Goal: Transaction & Acquisition: Purchase product/service

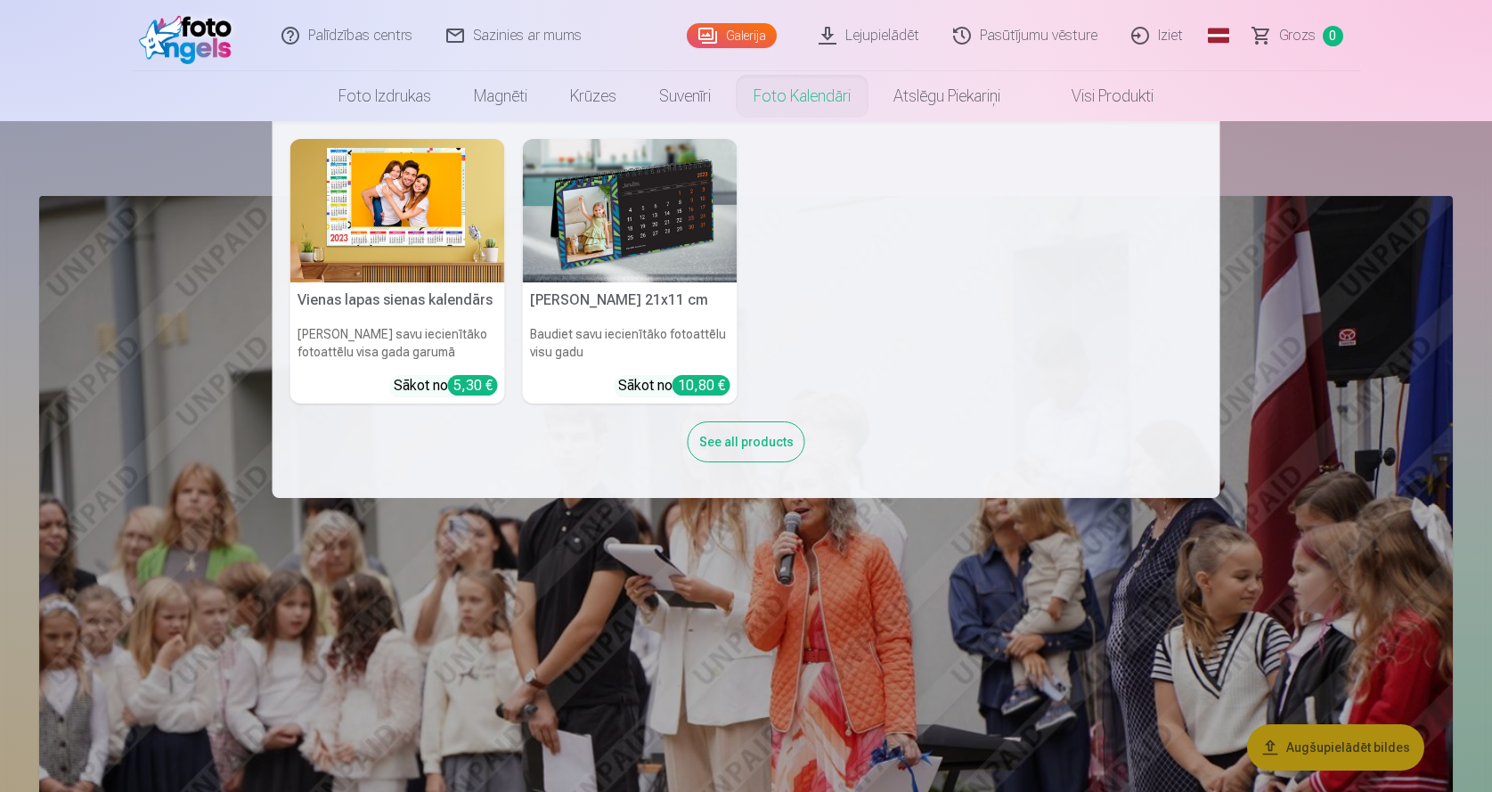
click at [1268, 163] on nav "Vienas lapas sienas [PERSON_NAME] savu iecienītāko fotoattēlu visa gada garumā …" at bounding box center [746, 309] width 1492 height 377
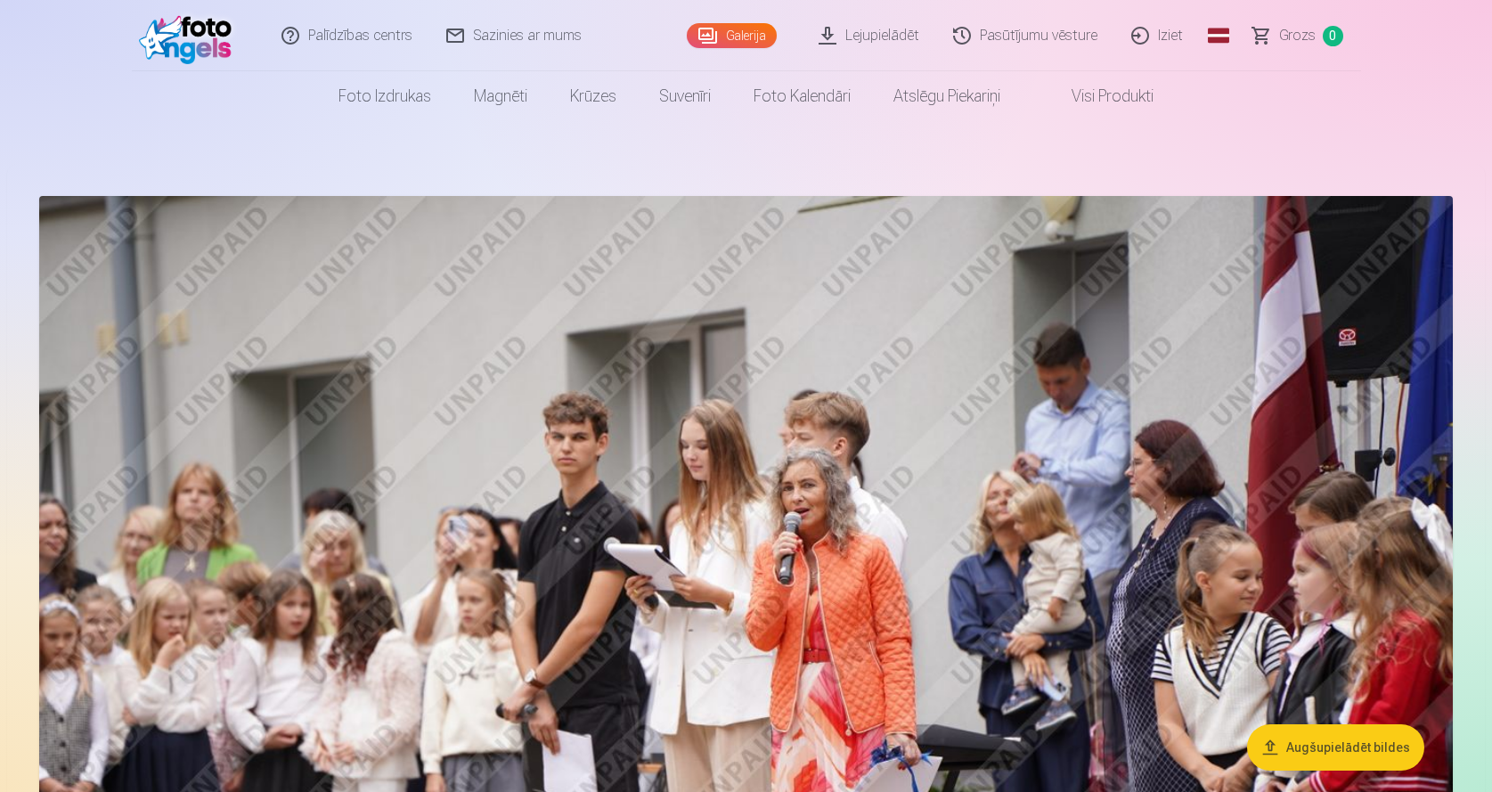
click at [1082, 98] on link "Visi produkti" at bounding box center [1098, 96] width 153 height 50
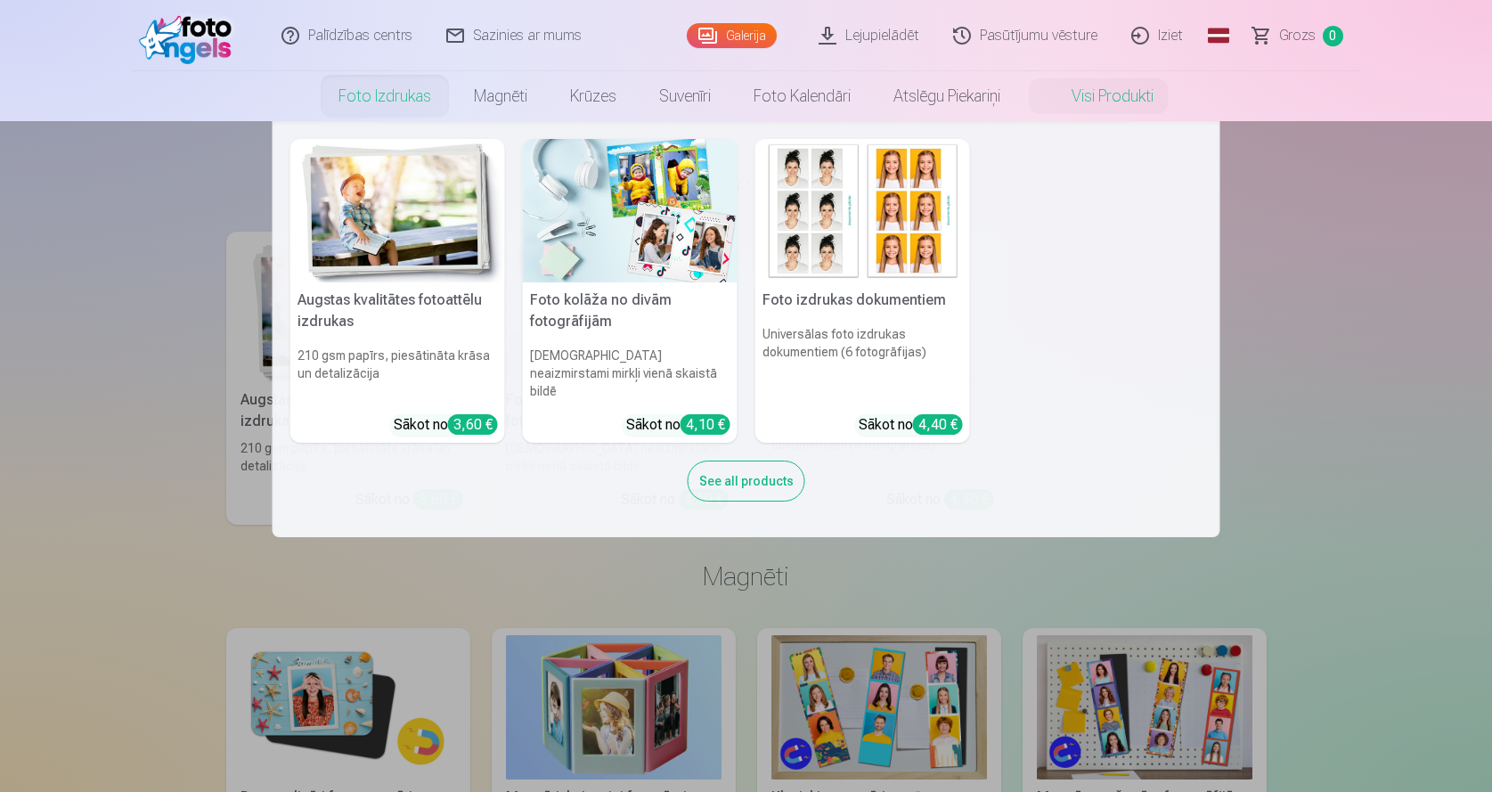
click at [346, 98] on link "Foto izdrukas" at bounding box center [384, 96] width 135 height 50
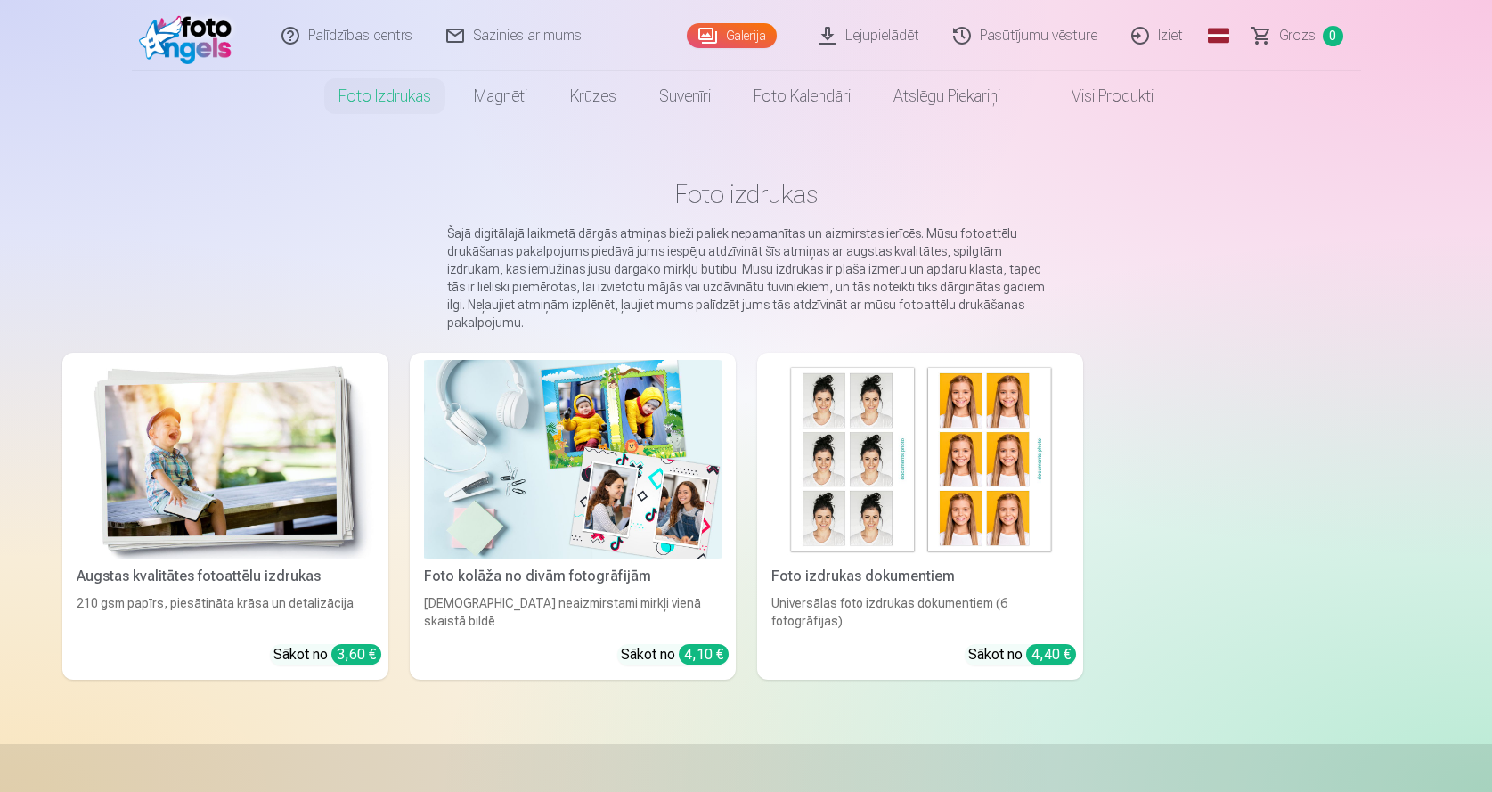
click at [1046, 37] on link "Pasūtījumu vēsture" at bounding box center [1026, 35] width 178 height 71
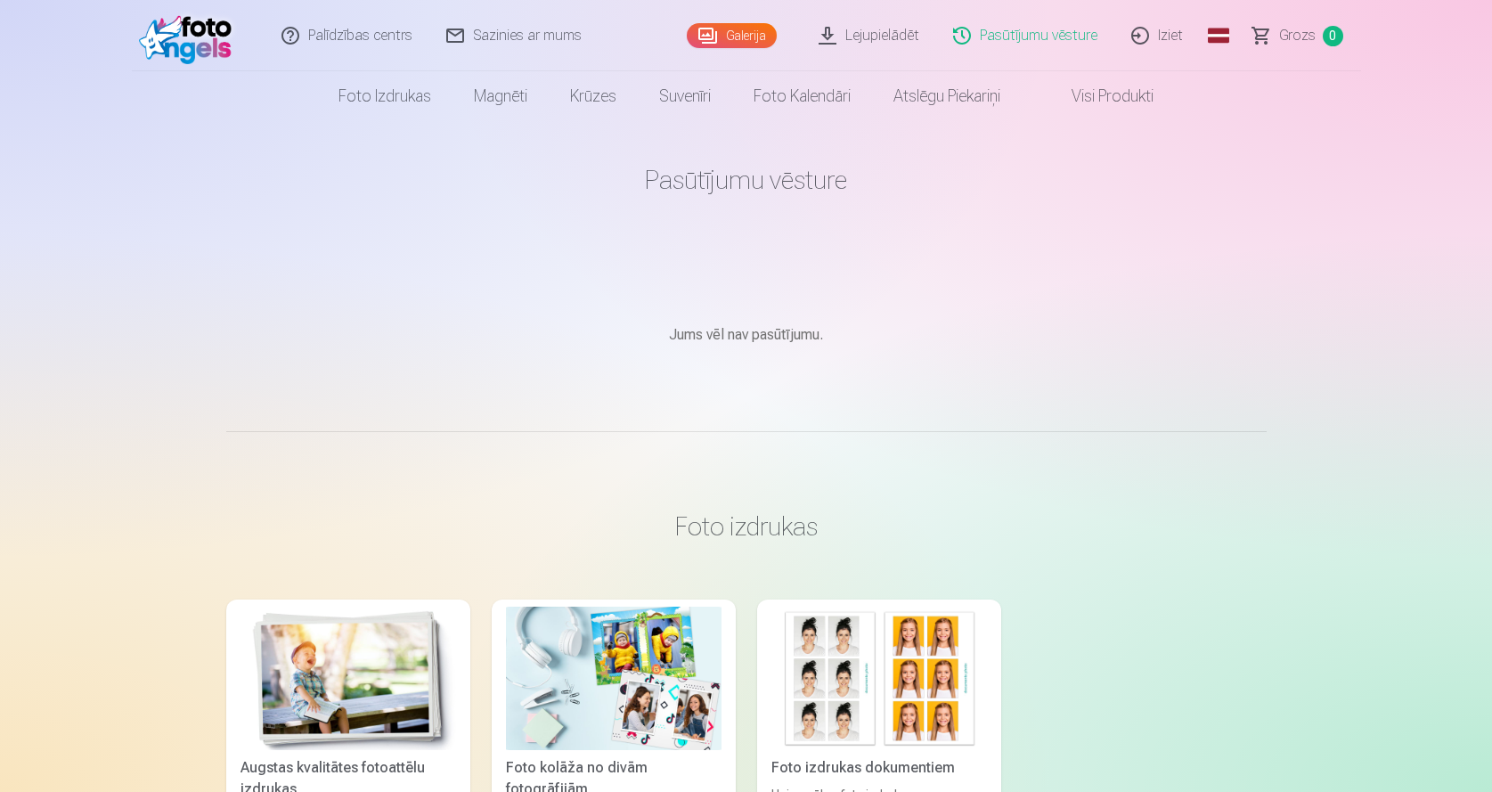
click at [1255, 102] on nav "Foto izdrukas Augstas kvalitātes fotoattēlu izdrukas 210 gsm papīrs, piesātināt…" at bounding box center [746, 96] width 1492 height 50
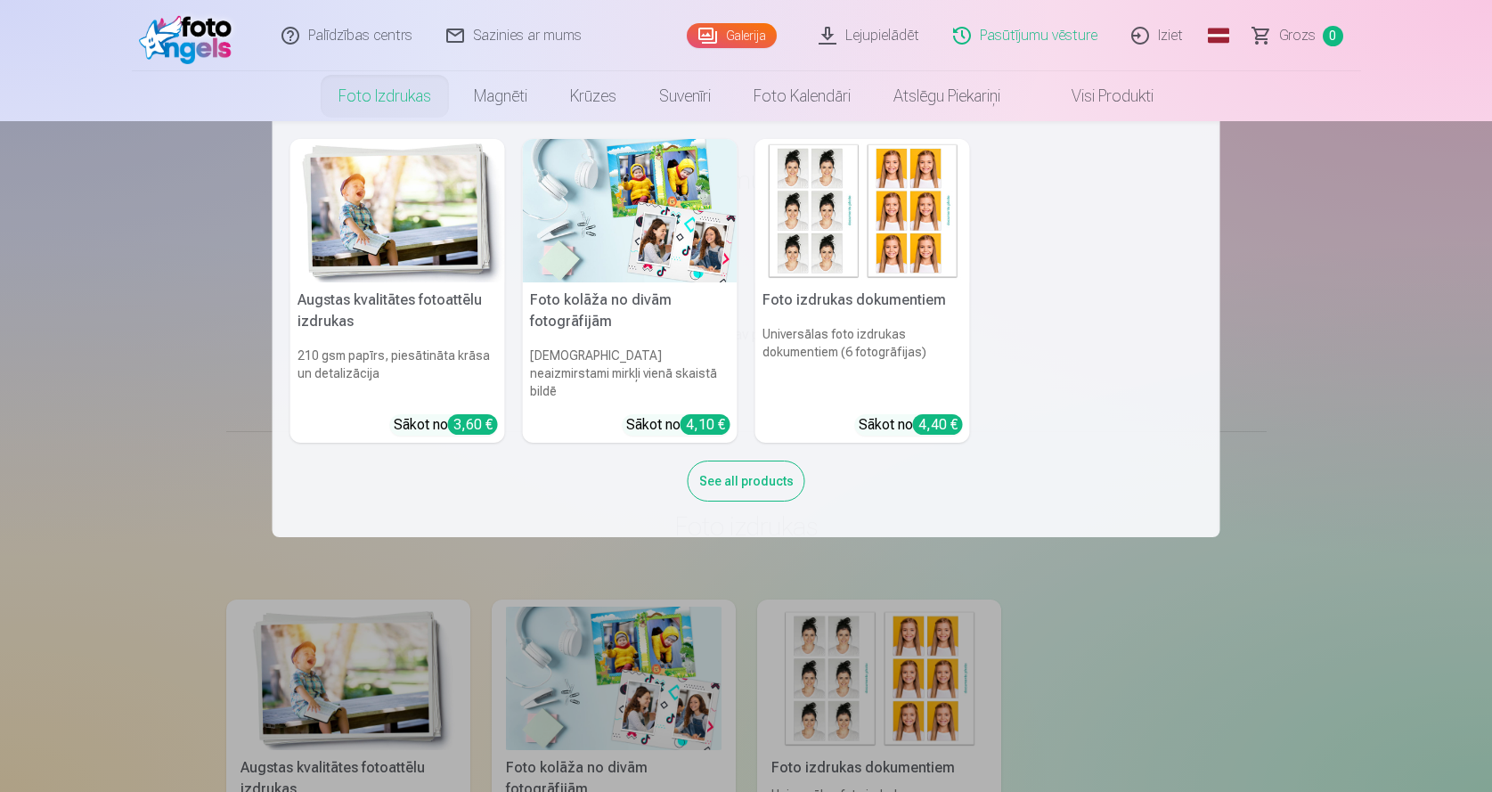
click at [390, 98] on link "Foto izdrukas" at bounding box center [384, 96] width 135 height 50
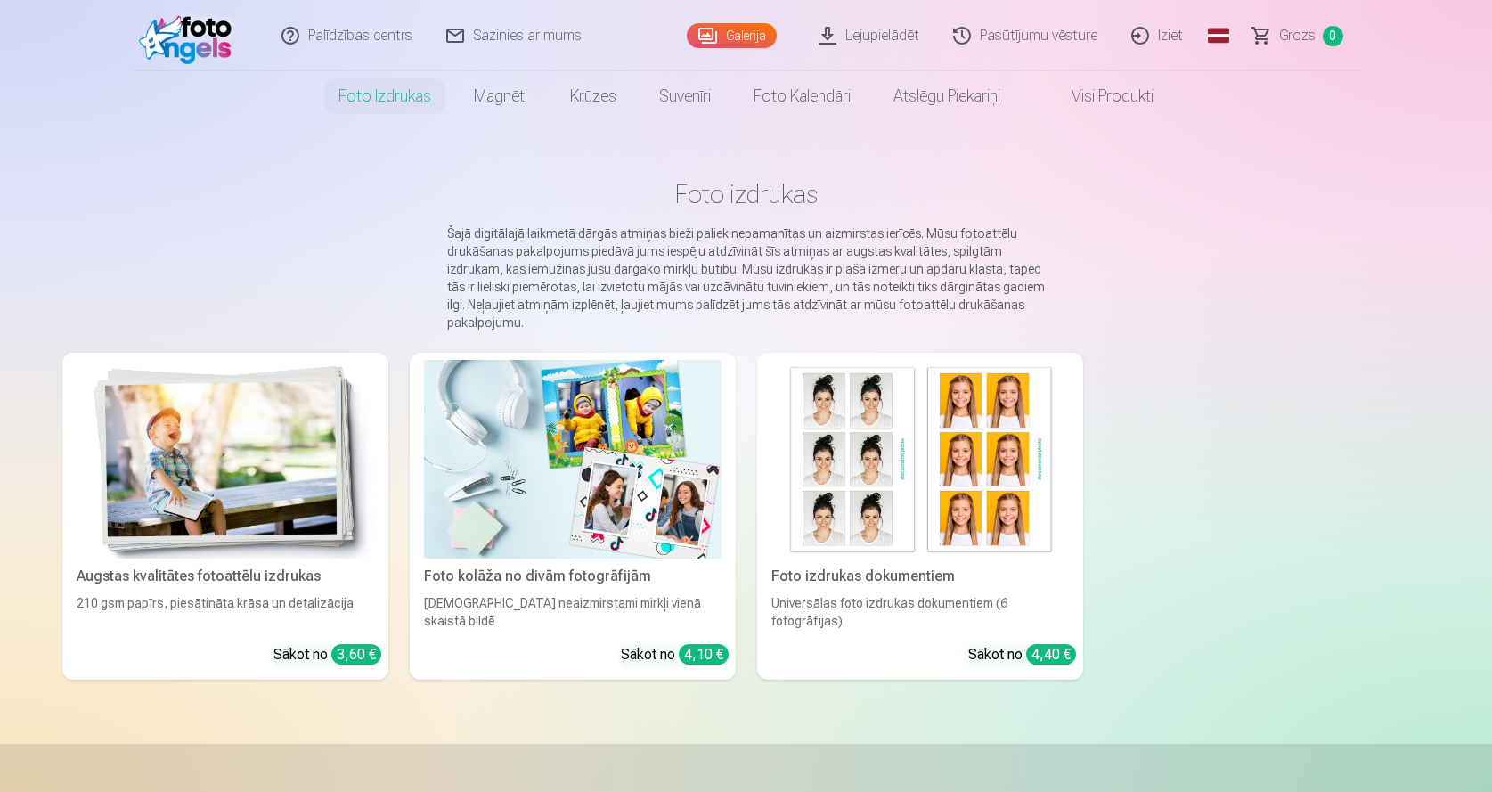
click at [177, 468] on img at bounding box center [225, 459] width 297 height 199
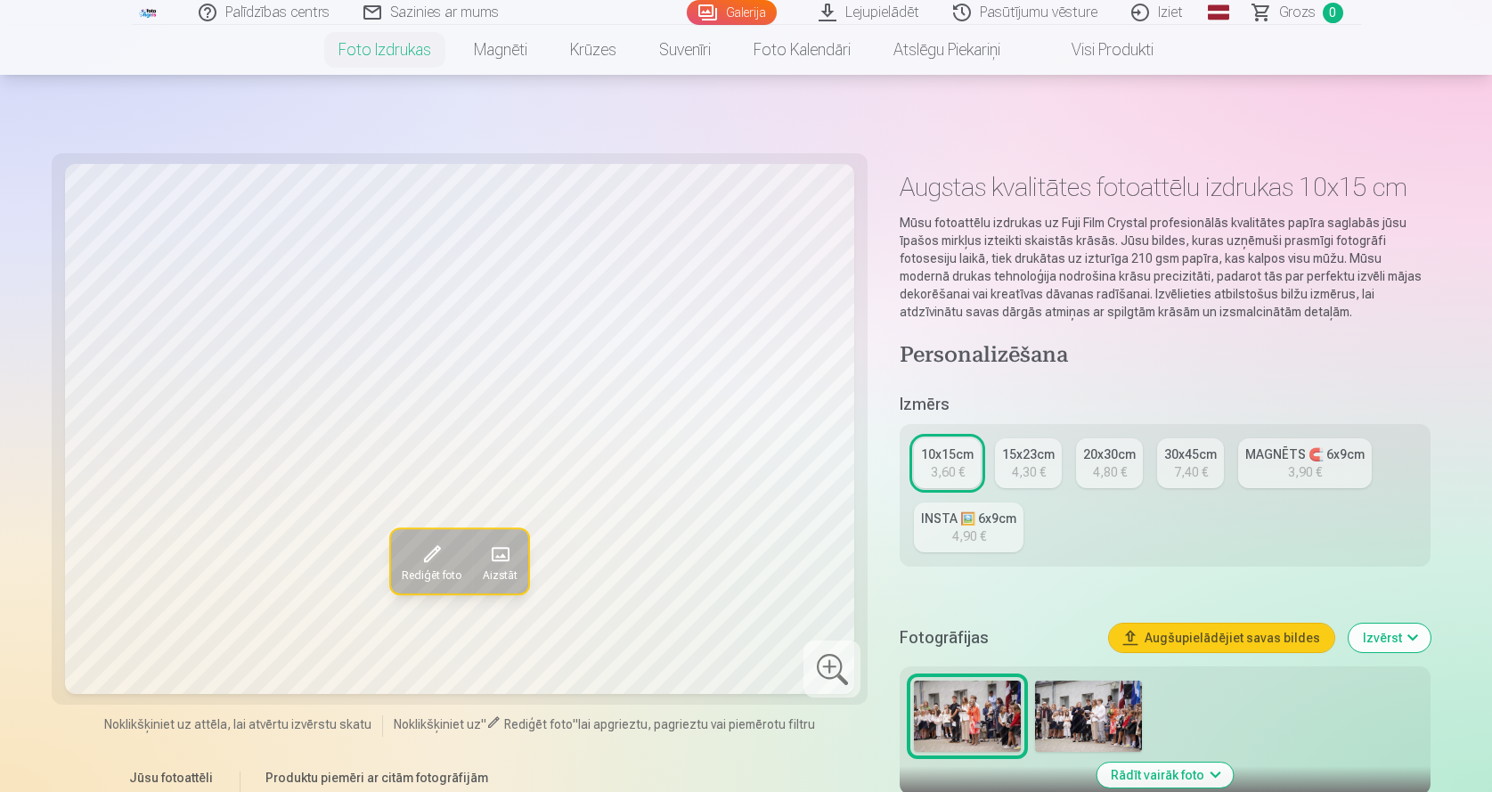
scroll to position [356, 0]
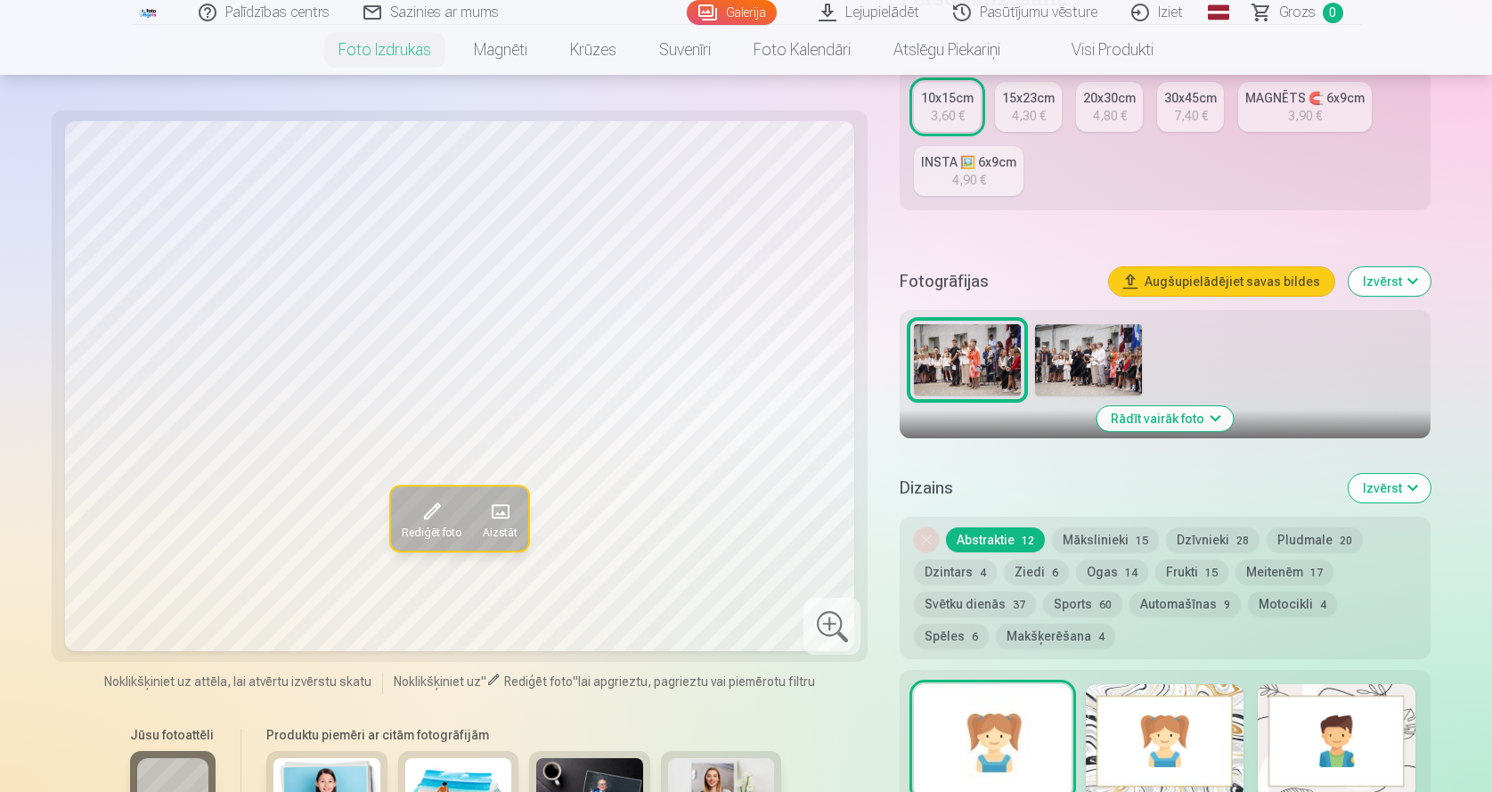
click at [1097, 354] on img at bounding box center [1088, 359] width 107 height 71
click at [960, 360] on img at bounding box center [967, 359] width 107 height 71
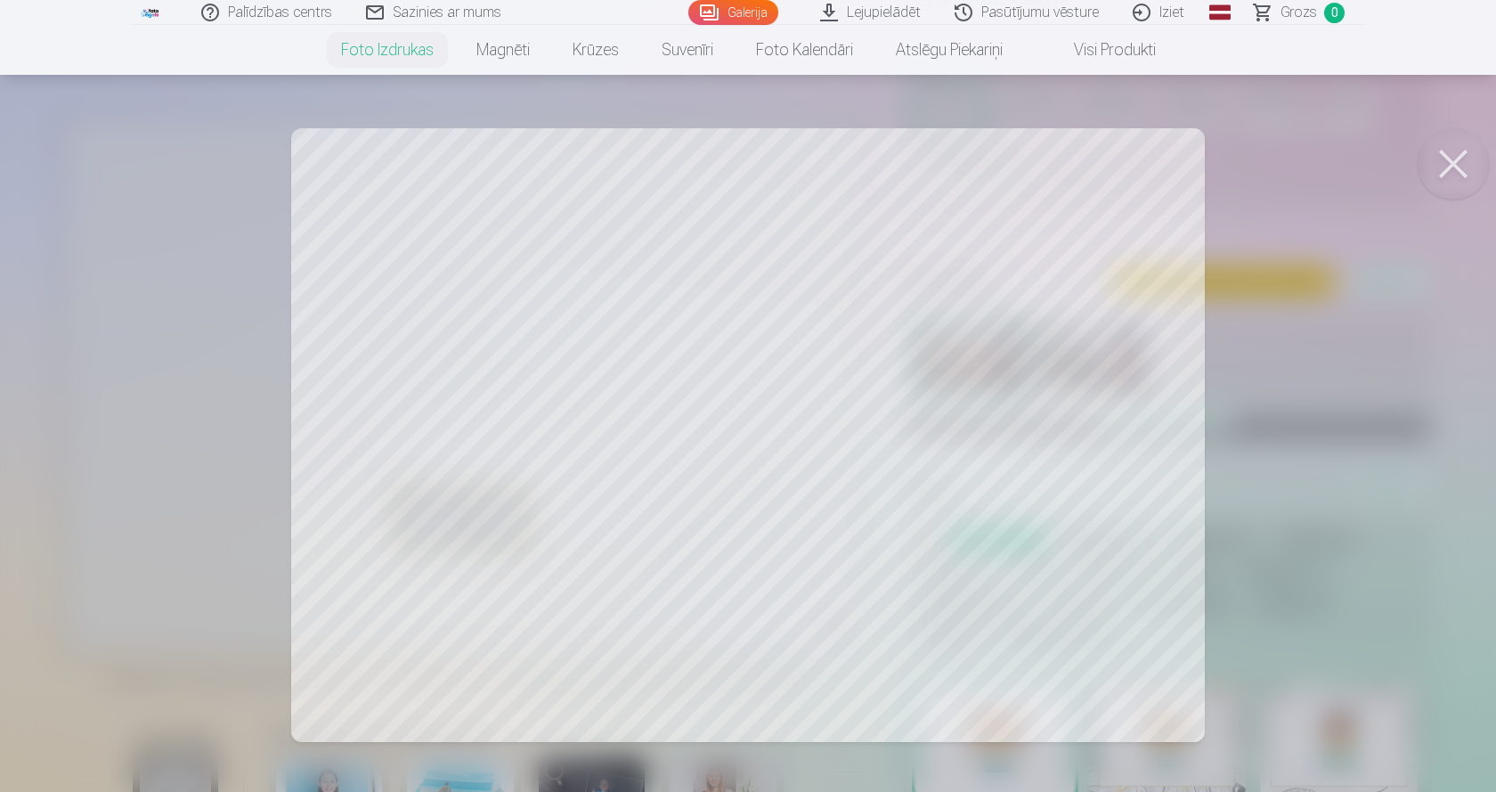
drag, startPoint x: 322, startPoint y: 400, endPoint x: 537, endPoint y: 408, distance: 214.8
click at [537, 408] on div at bounding box center [748, 396] width 1496 height 792
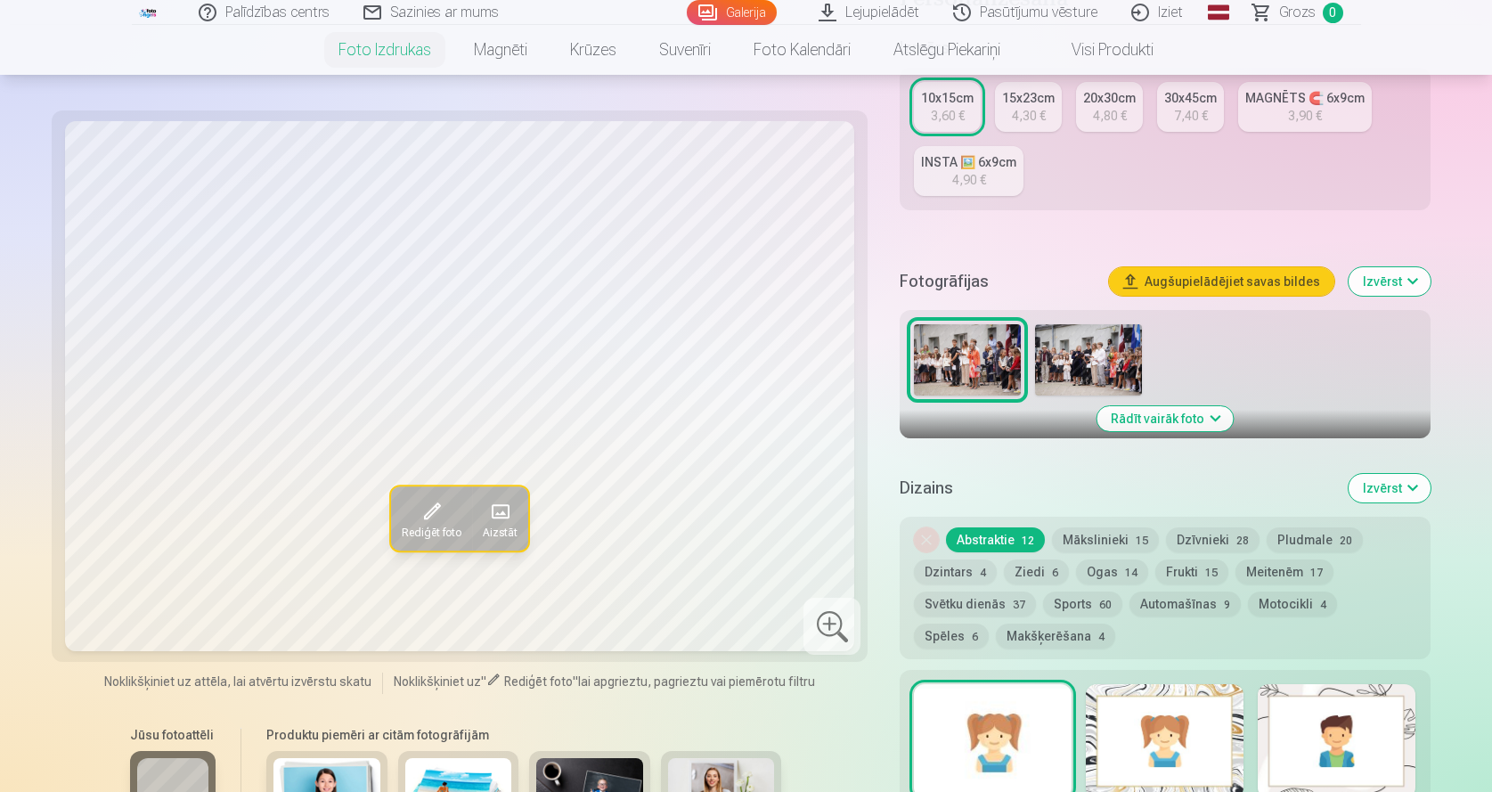
click at [1111, 351] on img at bounding box center [1088, 359] width 107 height 71
click at [956, 361] on img at bounding box center [967, 359] width 107 height 71
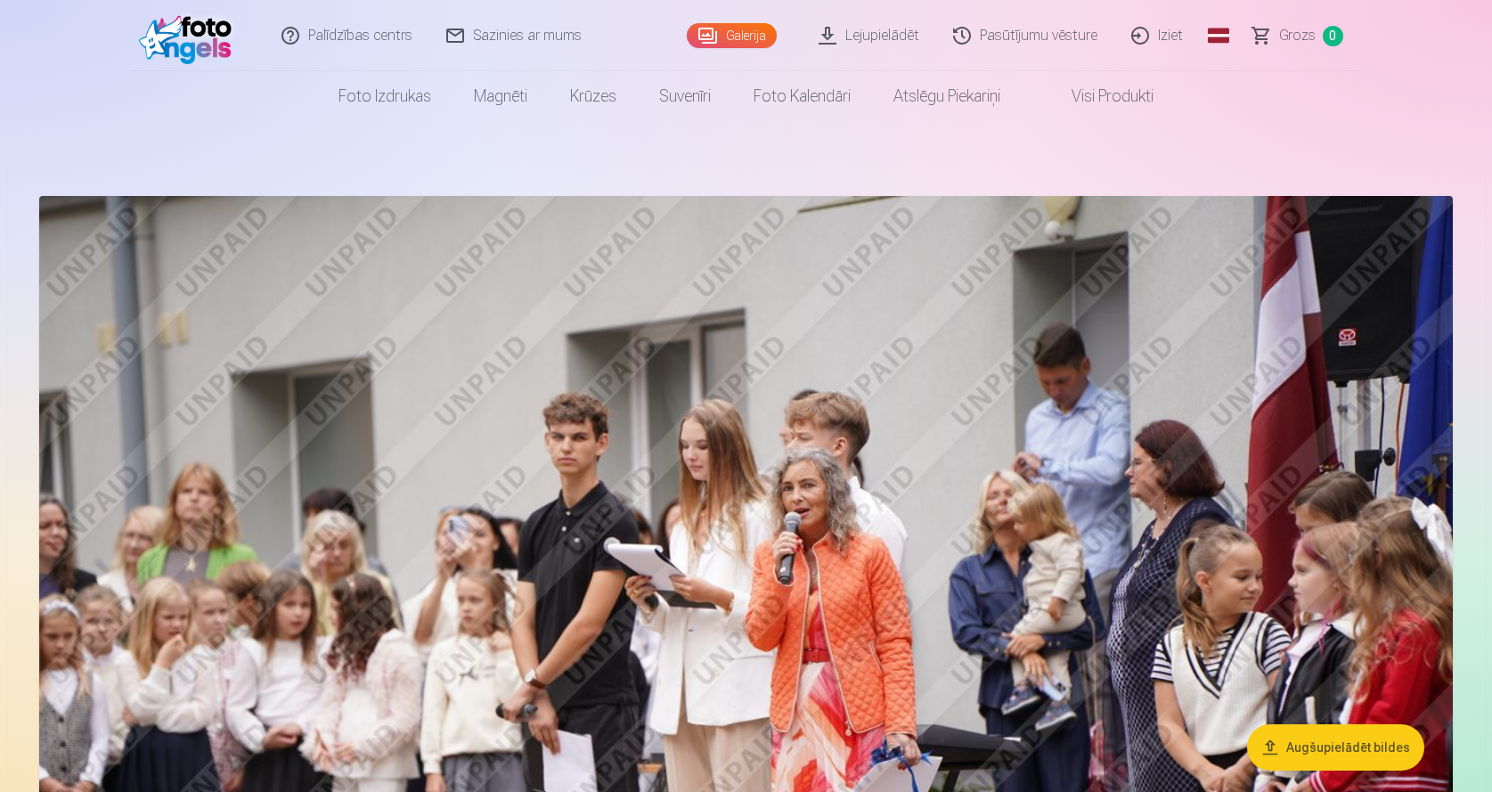
click at [1168, 33] on link "Iziet" at bounding box center [1157, 35] width 85 height 71
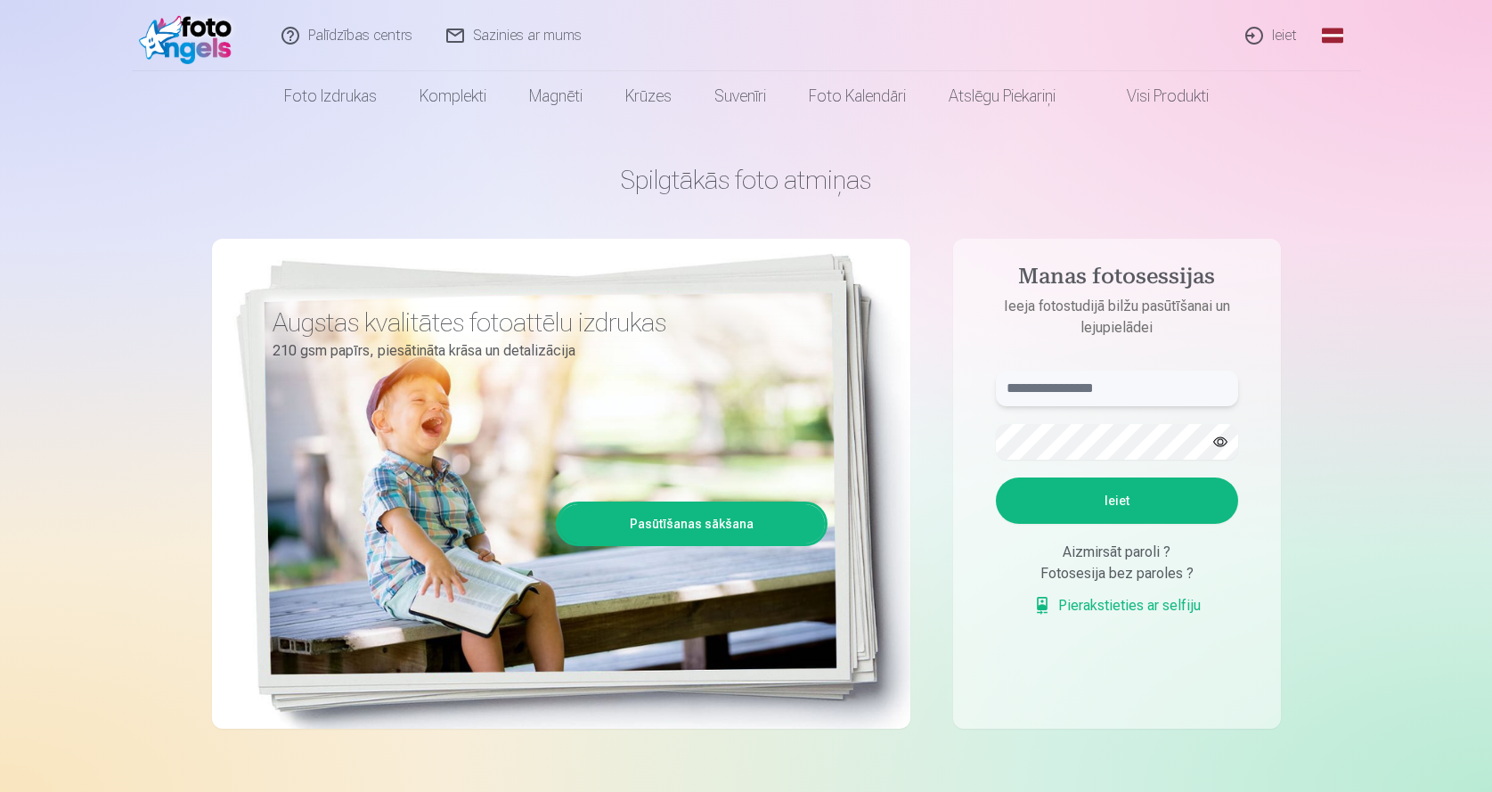
click at [1074, 387] on input "text" at bounding box center [1117, 388] width 242 height 36
type input "**********"
click at [1112, 506] on button "Ieiet" at bounding box center [1117, 500] width 242 height 46
